Goal: Answer question/provide support

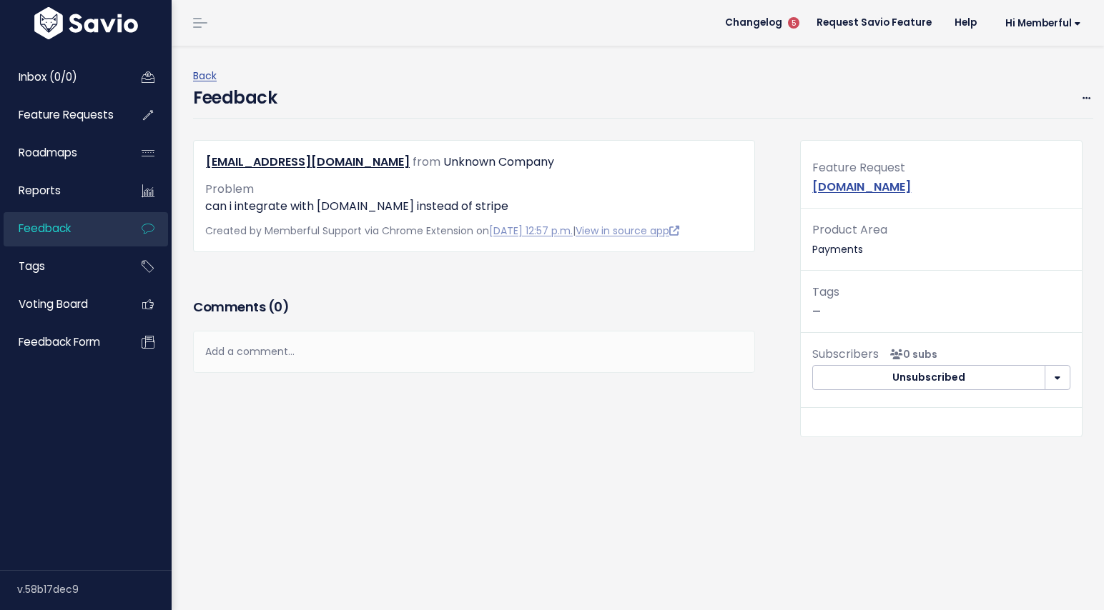
click at [484, 205] on p "can i integrate with authorize.net instead of stripe" at bounding box center [474, 206] width 538 height 17
drag, startPoint x: 480, startPoint y: 204, endPoint x: 235, endPoint y: 206, distance: 245.2
click at [235, 206] on p "can i integrate with authorize.net instead of stripe" at bounding box center [474, 206] width 538 height 17
copy p "integrate with authorize.net instead of stripe"
click at [642, 69] on div "Back" at bounding box center [643, 76] width 900 height 18
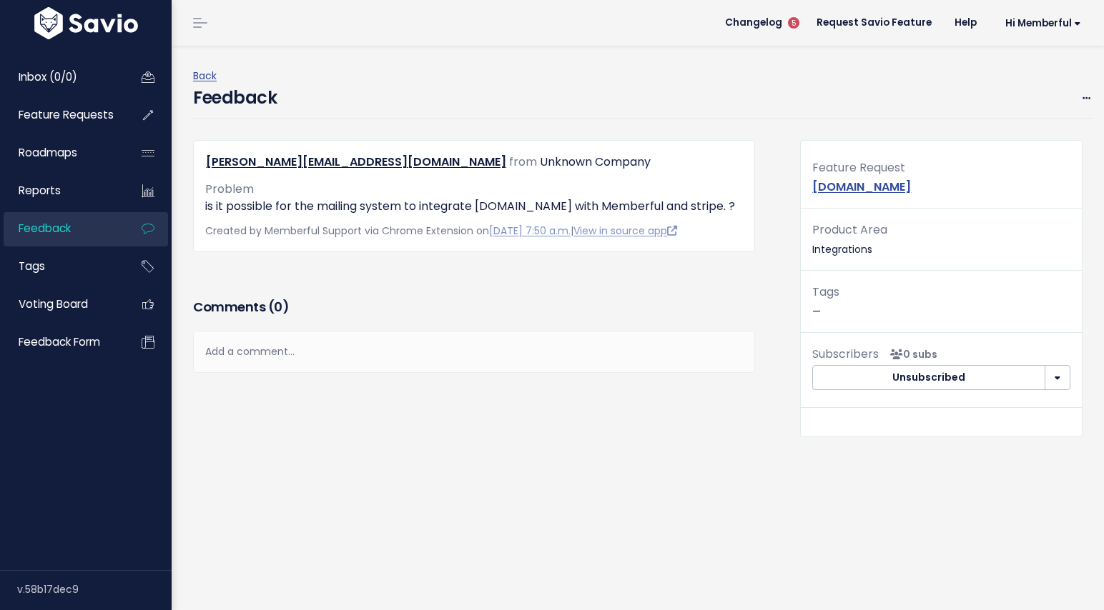
drag, startPoint x: 424, startPoint y: 209, endPoint x: 515, endPoint y: 207, distance: 90.8
click at [515, 207] on p "is it possible for the mailing system to integrate [DOMAIN_NAME] with Memberful…" at bounding box center [474, 206] width 538 height 17
drag, startPoint x: 421, startPoint y: 207, endPoint x: 634, endPoint y: 206, distance: 213.0
click at [634, 206] on p "is it possible for the mailing system to integrate Systeme.io with Memberful an…" at bounding box center [474, 206] width 538 height 17
copy p "integrate Systeme.io with Memberful"
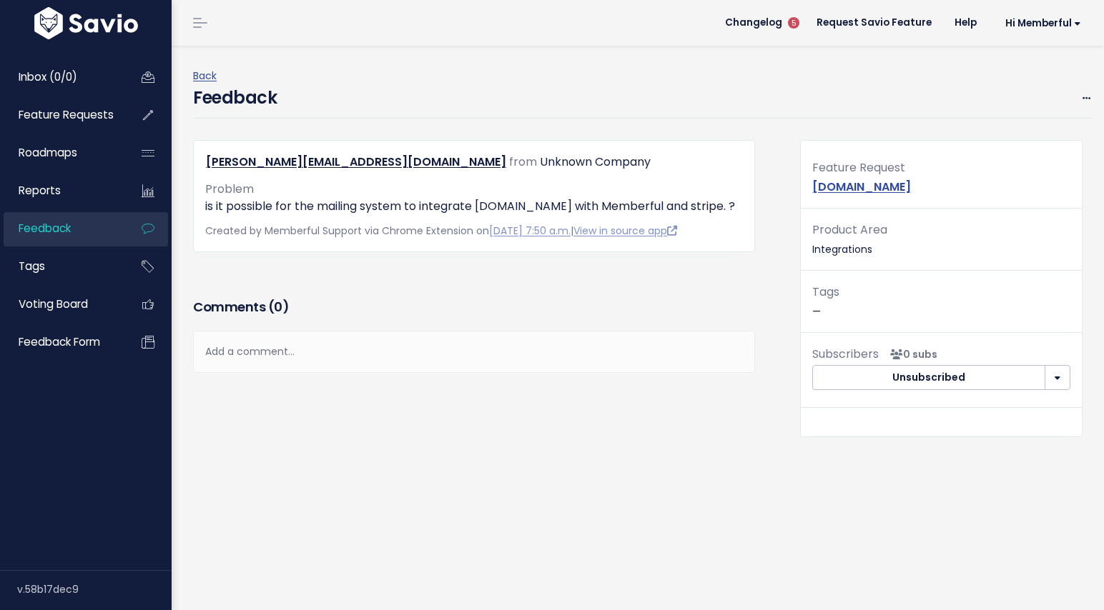
click at [684, 89] on div "Feedback Edit Restore to Inbox Delete" at bounding box center [643, 102] width 900 height 34
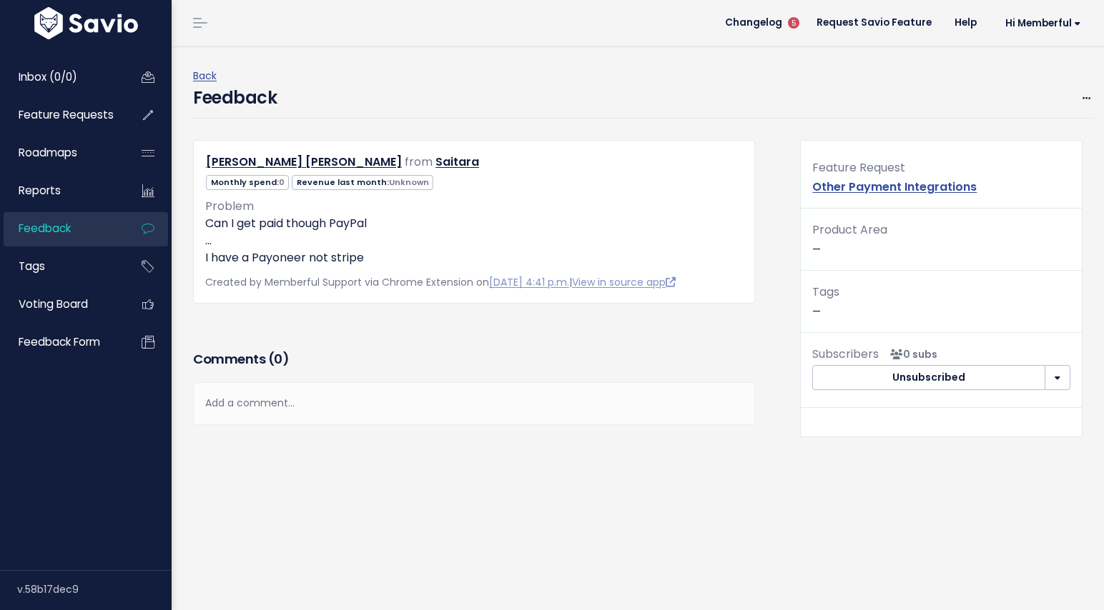
drag, startPoint x: 252, startPoint y: 257, endPoint x: 308, endPoint y: 257, distance: 56.5
click at [308, 257] on p "Can I get paid though PayPal ... I have a Payoneer not stripe" at bounding box center [474, 240] width 538 height 51
drag, startPoint x: 252, startPoint y: 257, endPoint x: 306, endPoint y: 258, distance: 54.3
click at [305, 258] on p "Can I get paid though PayPal ... I have a Payoneer not stripe" at bounding box center [474, 240] width 538 height 51
drag, startPoint x: 311, startPoint y: 258, endPoint x: 254, endPoint y: 254, distance: 56.6
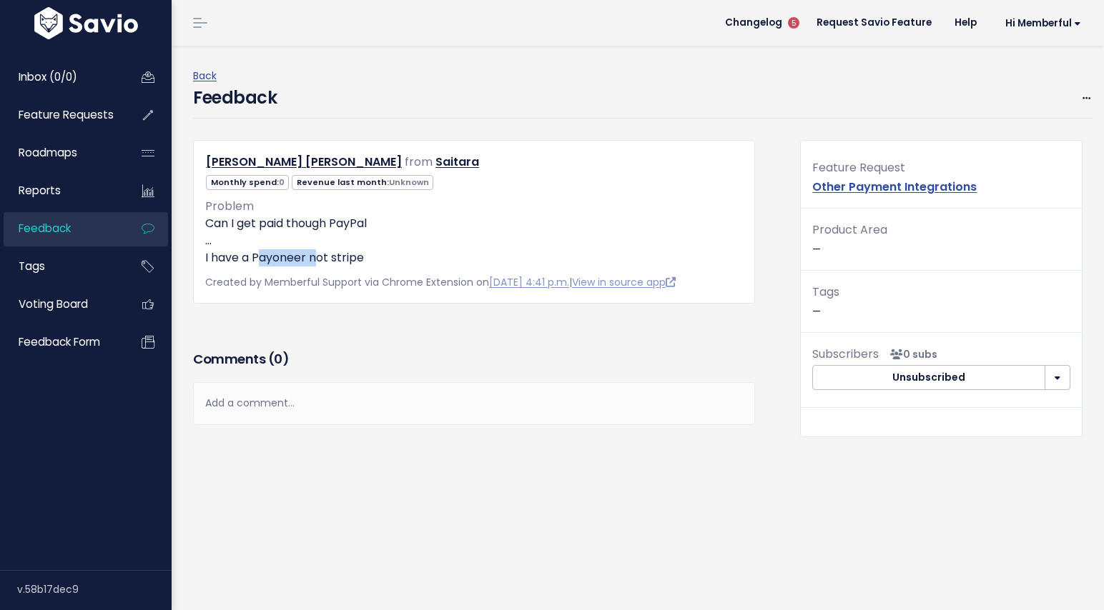
click at [254, 254] on p "Can I get paid though PayPal ... I have a Payoneer not stripe" at bounding box center [474, 240] width 538 height 51
copy p "Payoneer"
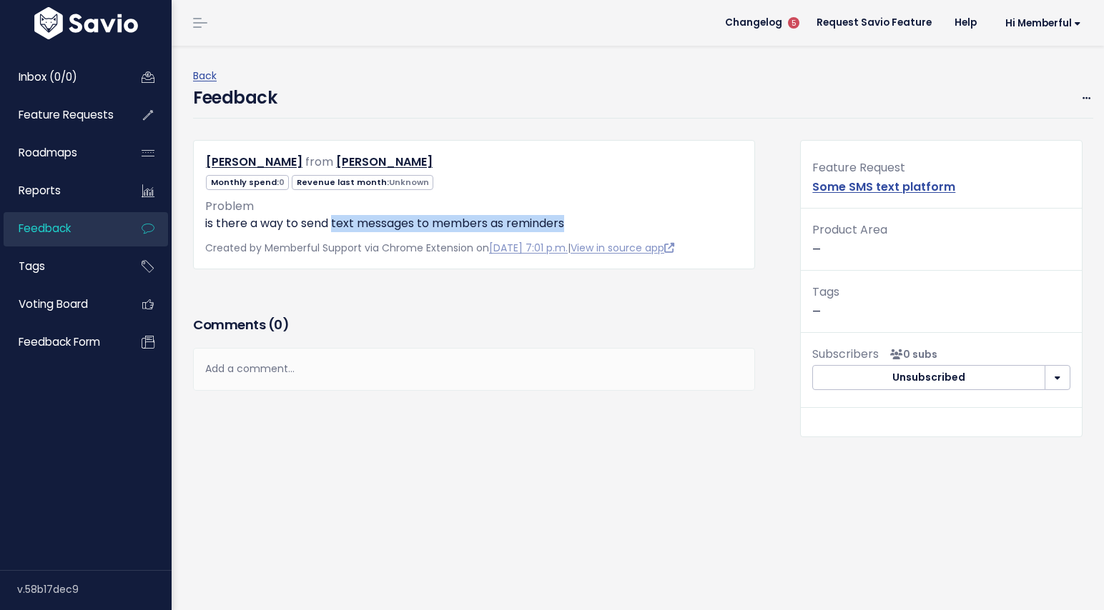
drag, startPoint x: 332, startPoint y: 224, endPoint x: 573, endPoint y: 221, distance: 241.7
click at [573, 221] on p "is there a way to send text messages to members as reminders" at bounding box center [474, 223] width 538 height 17
copy p "text messages to members as reminders"
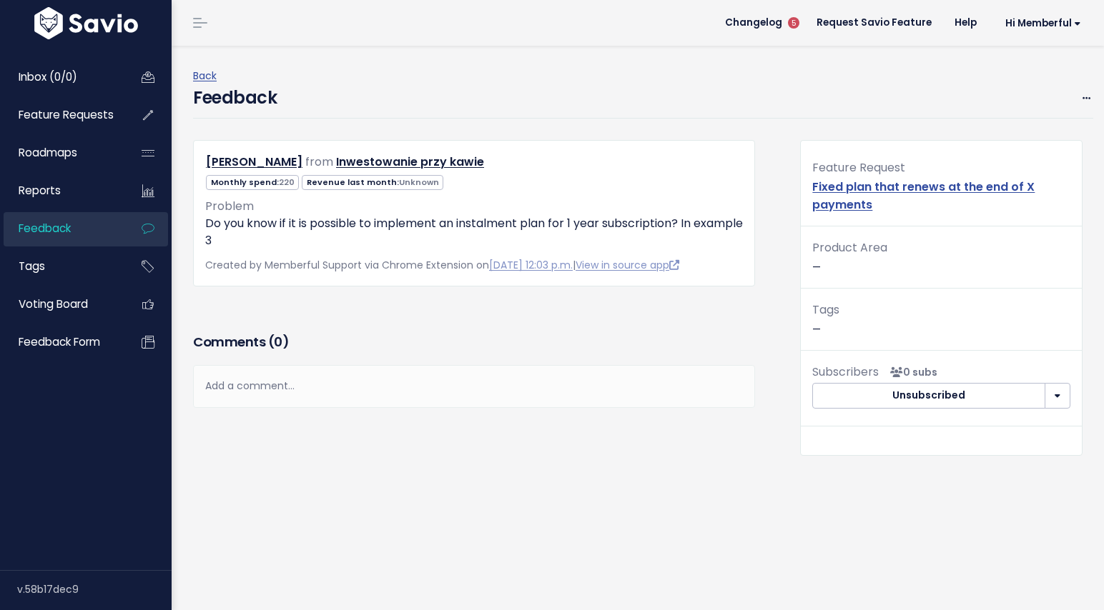
click at [887, 199] on div "Feature Request Fixed plan that renews at the end of X payments" at bounding box center [941, 192] width 281 height 69
drag, startPoint x: 864, startPoint y: 202, endPoint x: 805, endPoint y: 190, distance: 59.7
click at [805, 190] on div "Feature Request Fixed plan that renews at the end of X payments" at bounding box center [941, 192] width 281 height 69
copy link "Fixed plan that renews at the end of X payments"
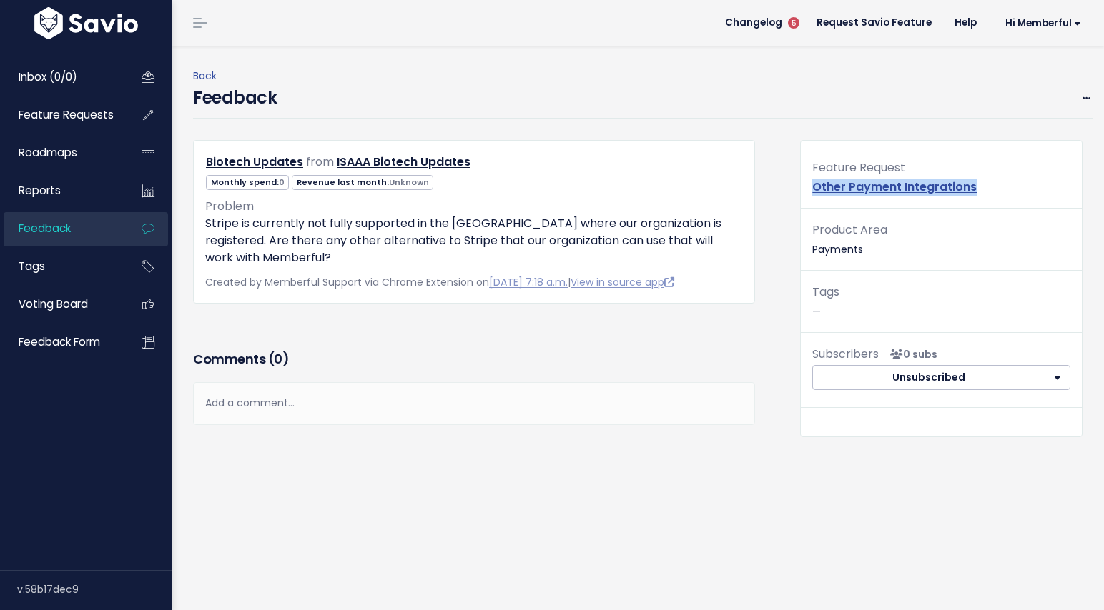
drag, startPoint x: 988, startPoint y: 184, endPoint x: 811, endPoint y: 182, distance: 177.3
click at [811, 182] on div "Feature Request Other Payment Integrations" at bounding box center [941, 183] width 281 height 51
click at [855, 187] on link "Other Payment Integrations" at bounding box center [894, 187] width 164 height 16
drag, startPoint x: 962, startPoint y: 184, endPoint x: 810, endPoint y: 184, distance: 152.3
click at [810, 184] on div "Feature Request Other Payment Integrations" at bounding box center [941, 183] width 281 height 51
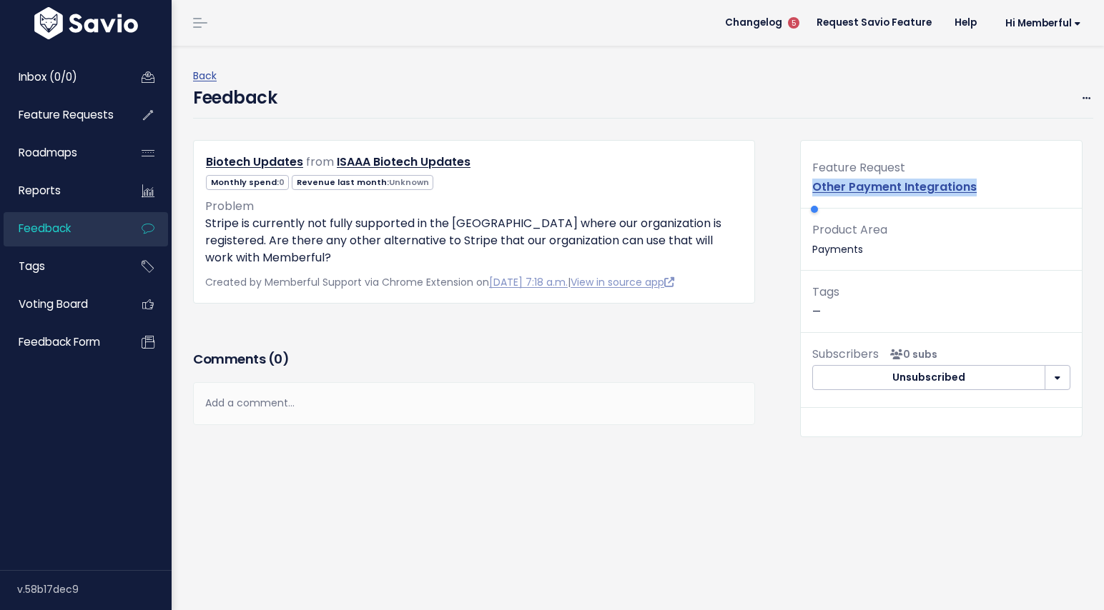
copy link "Other Payment Integrations"
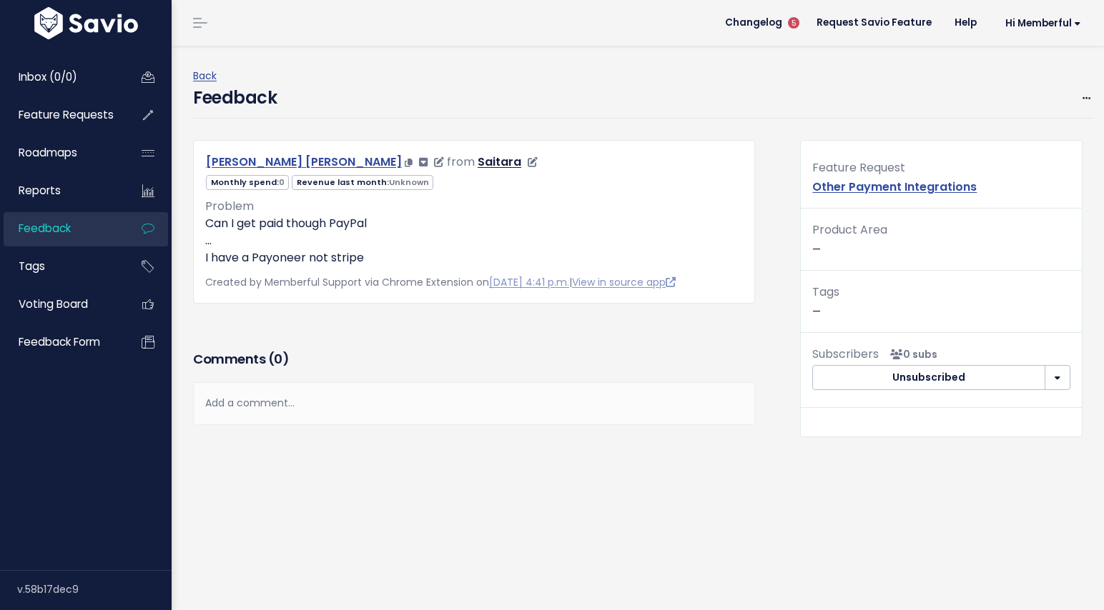
click at [285, 159] on link "[PERSON_NAME] [PERSON_NAME]" at bounding box center [304, 162] width 196 height 16
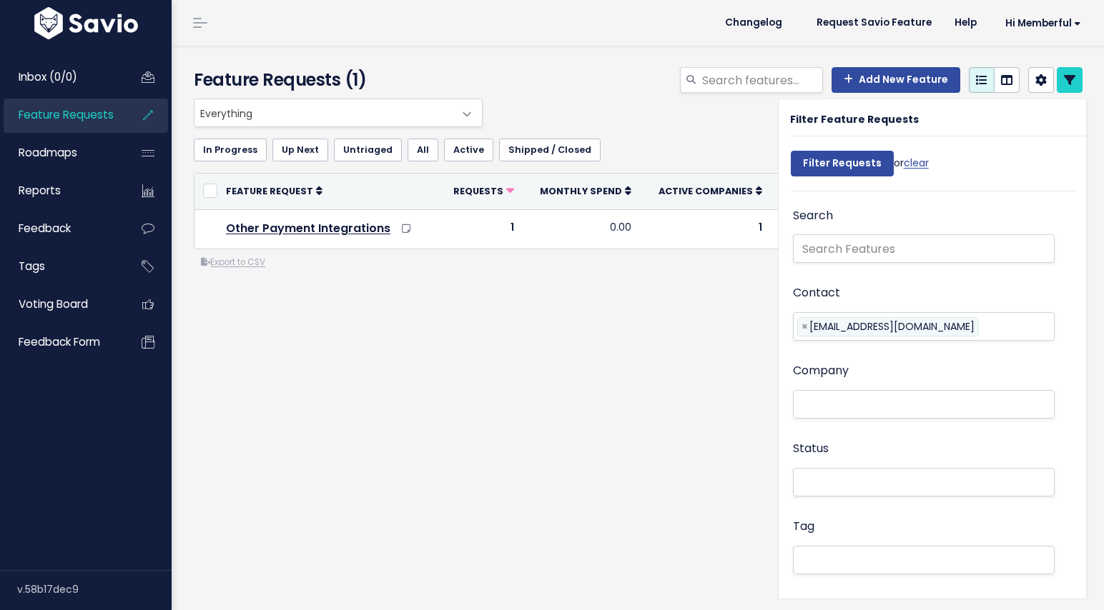
select select
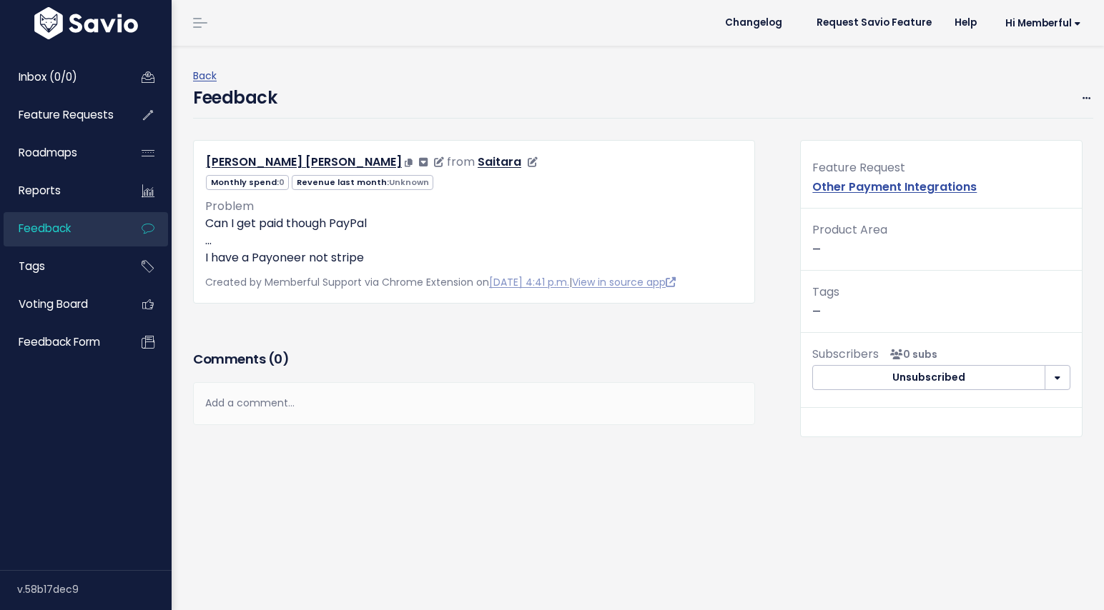
click at [447, 159] on span "from" at bounding box center [461, 162] width 28 height 16
click at [478, 162] on link "Saitara" at bounding box center [500, 162] width 44 height 16
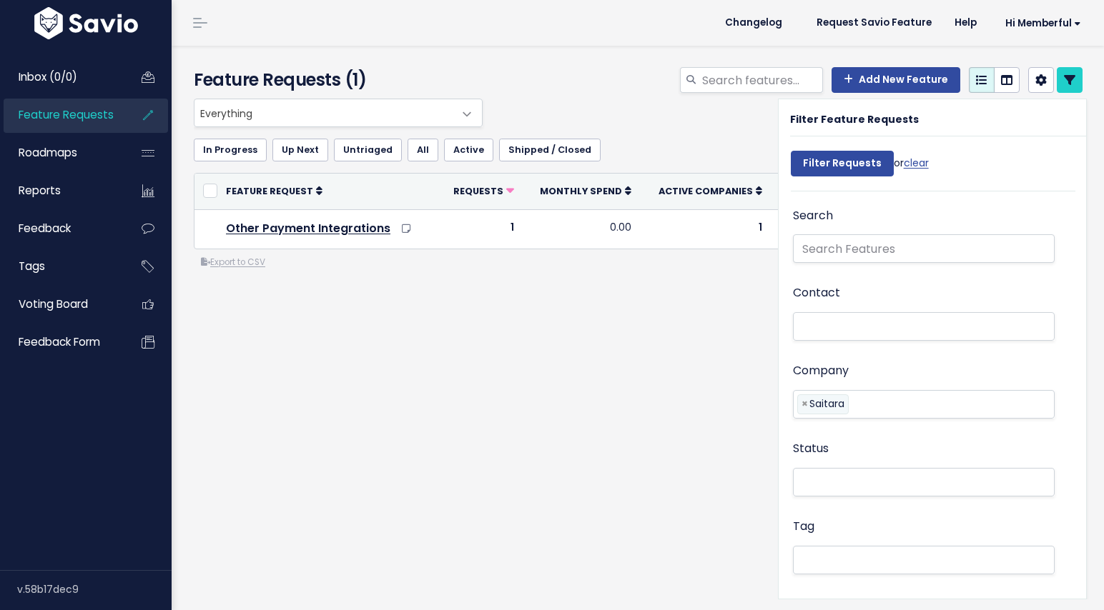
select select
drag, startPoint x: 0, startPoint y: 0, endPoint x: 640, endPoint y: 35, distance: 640.8
